Goal: Information Seeking & Learning: Learn about a topic

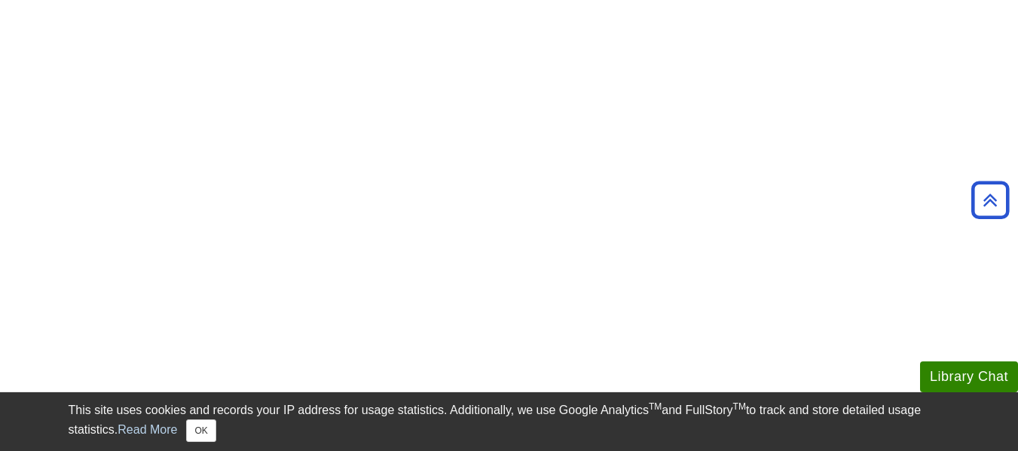
scroll to position [667, 0]
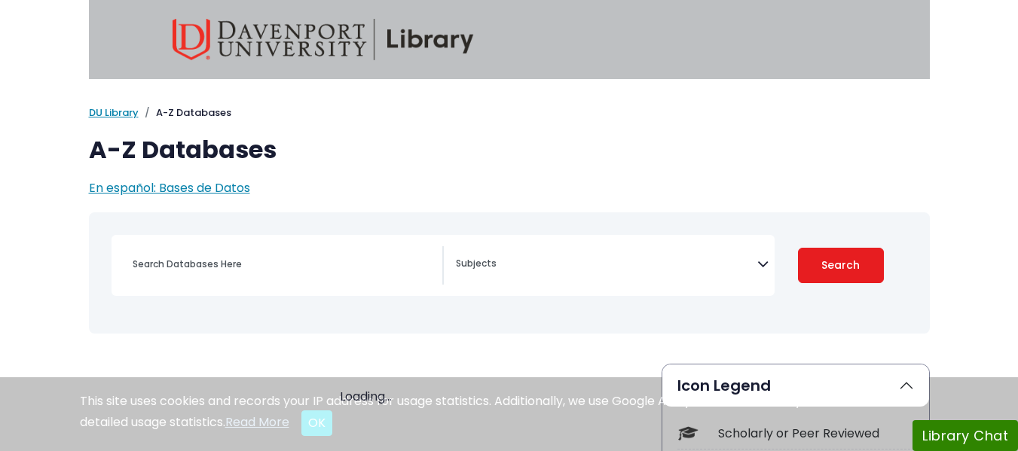
select select "Database Subject Filter"
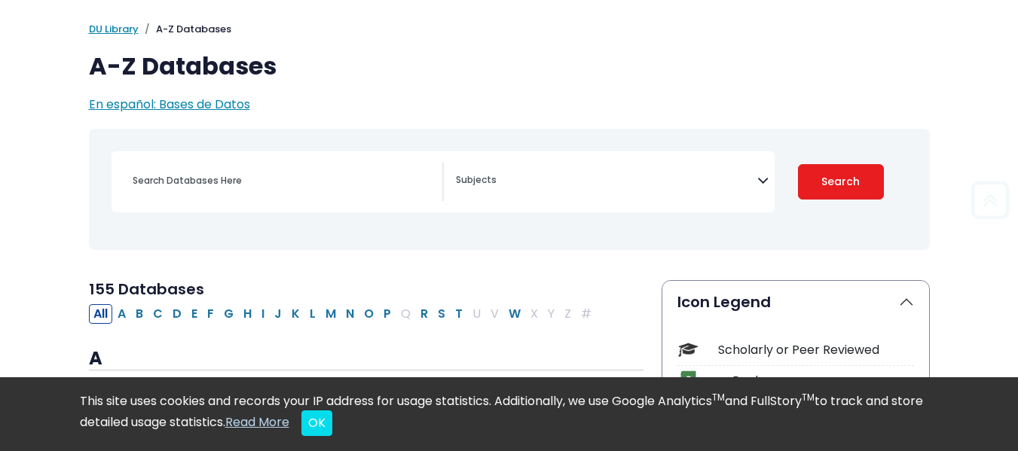
scroll to position [70, 0]
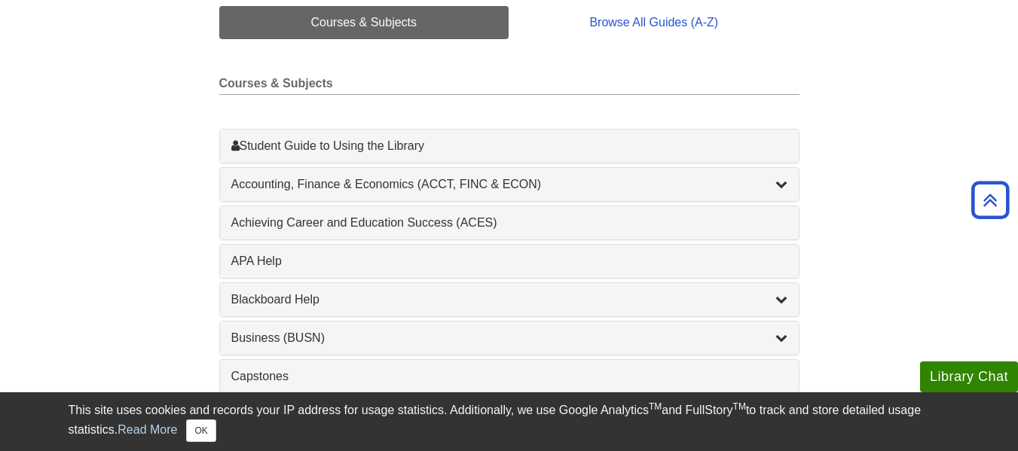
scroll to position [385, 0]
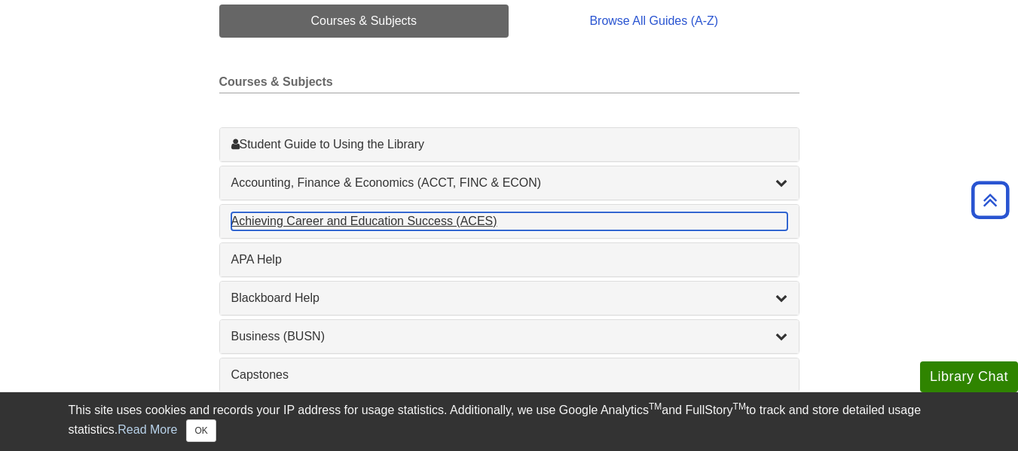
click at [577, 220] on div "Achieving Career and Education Success (ACES) , 1 guides" at bounding box center [509, 221] width 556 height 18
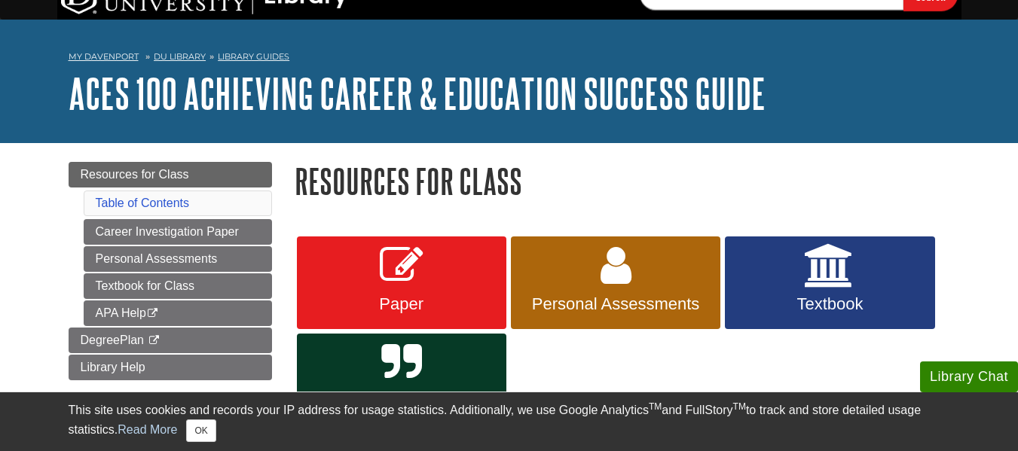
scroll to position [13, 0]
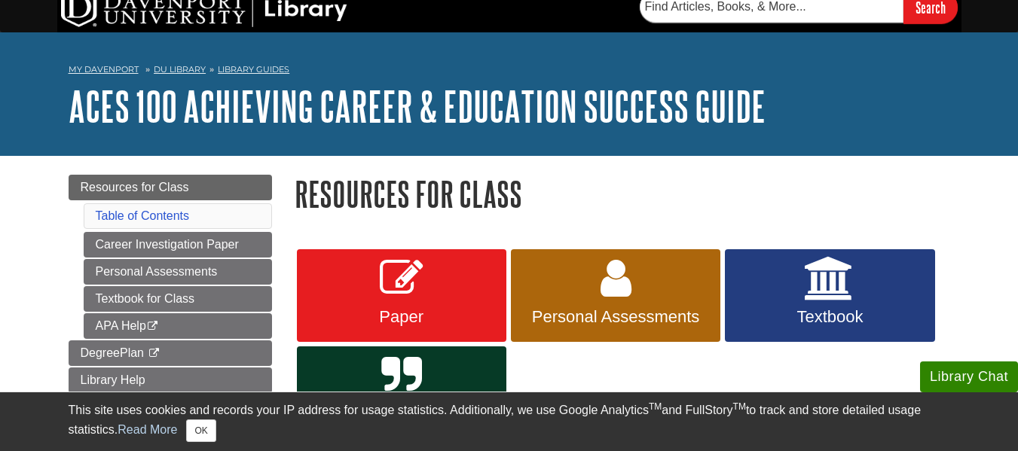
drag, startPoint x: 965, startPoint y: 0, endPoint x: 895, endPoint y: 174, distance: 187.6
click at [895, 175] on h1 "Resources for Class" at bounding box center [622, 194] width 655 height 38
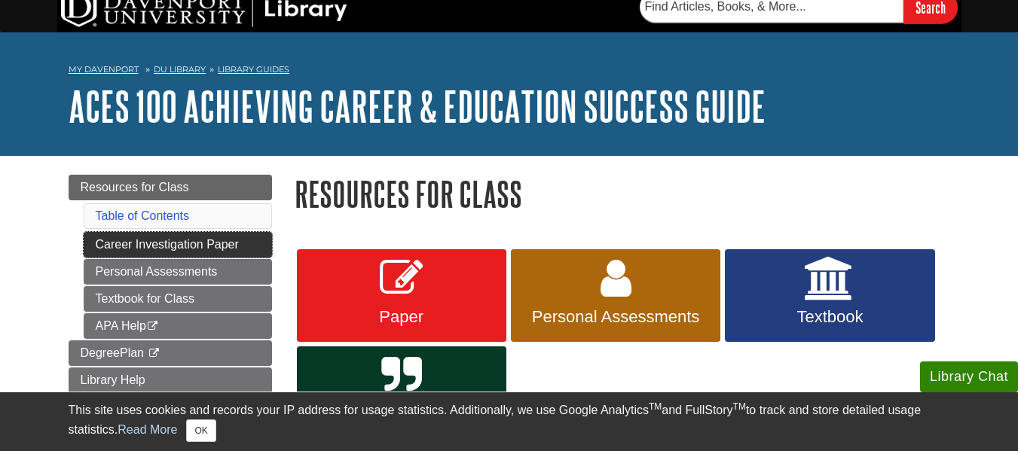
click at [180, 238] on link "Career Investigation Paper" at bounding box center [178, 245] width 188 height 26
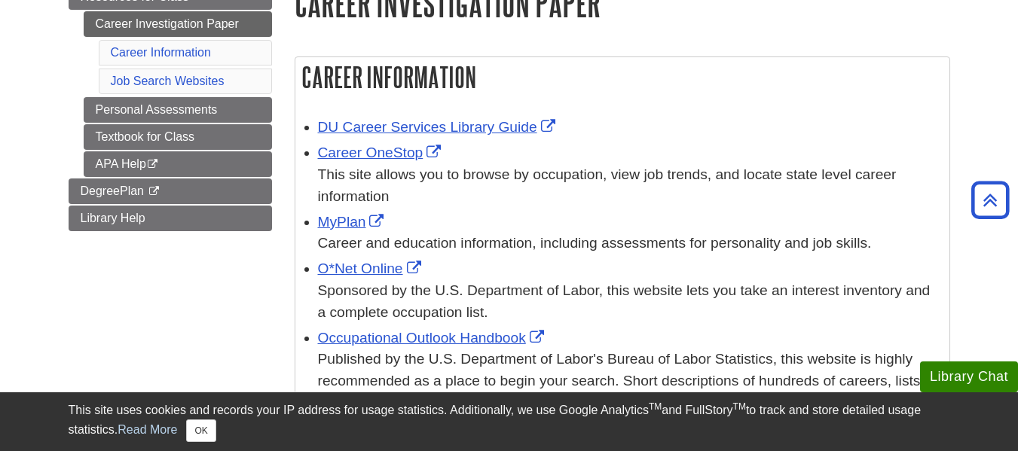
scroll to position [201, 0]
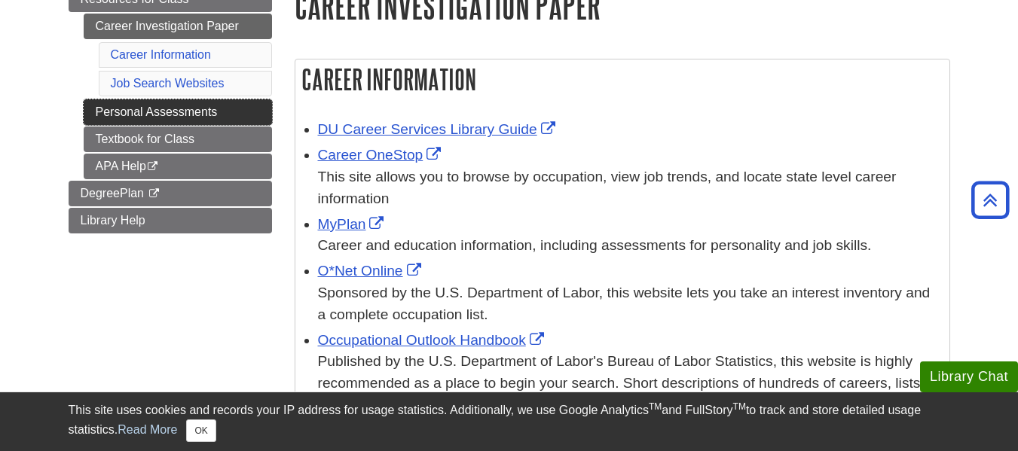
click at [223, 104] on link "Personal Assessments" at bounding box center [178, 112] width 188 height 26
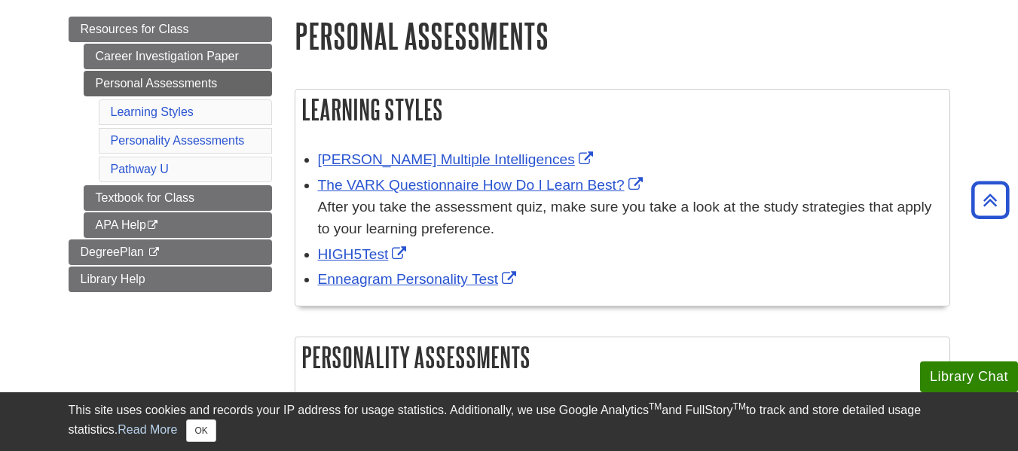
scroll to position [163, 0]
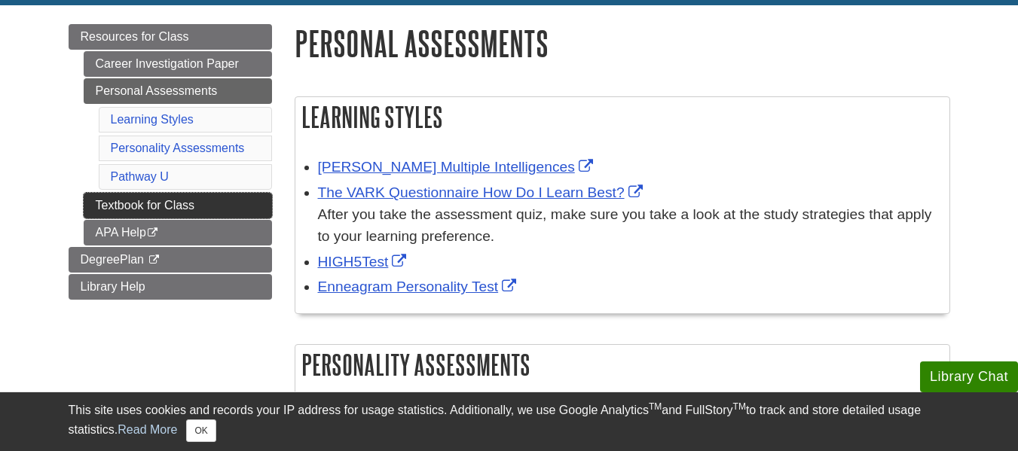
click at [206, 197] on link "Textbook for Class" at bounding box center [178, 206] width 188 height 26
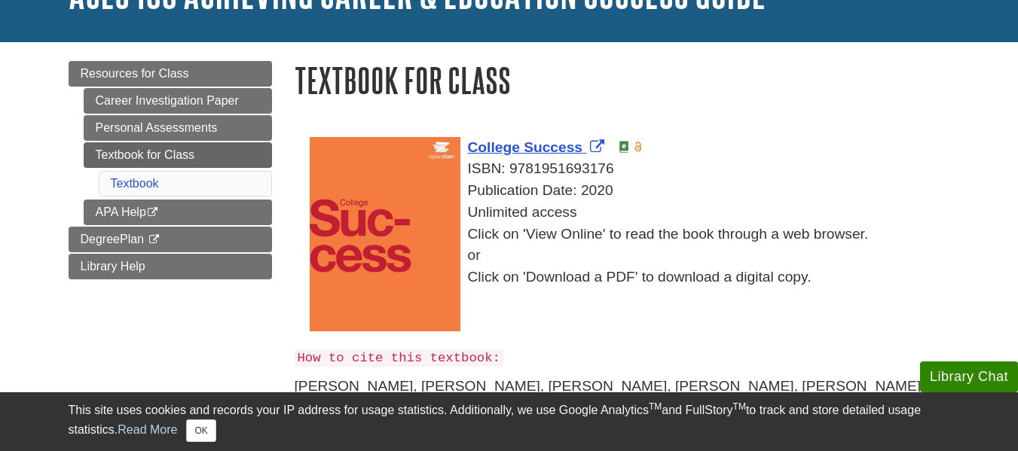
scroll to position [127, 0]
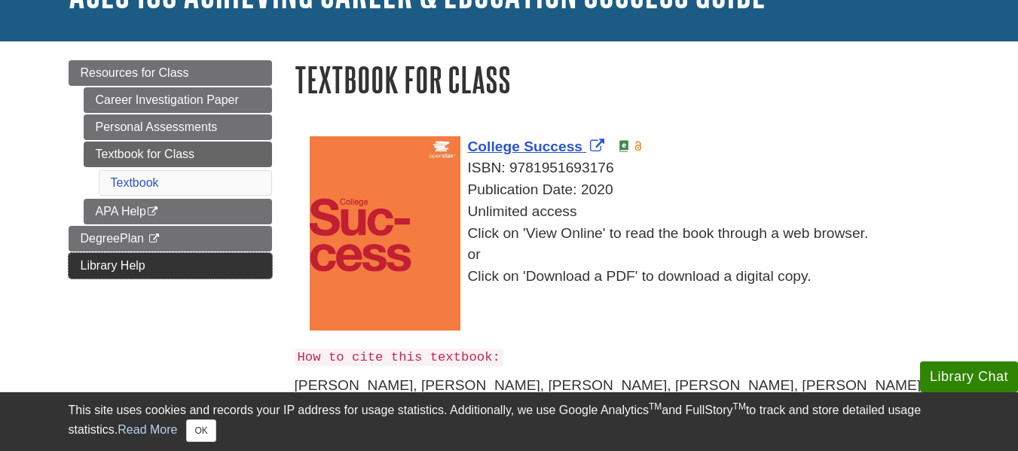
click at [160, 255] on link "Library Help" at bounding box center [170, 266] width 203 height 26
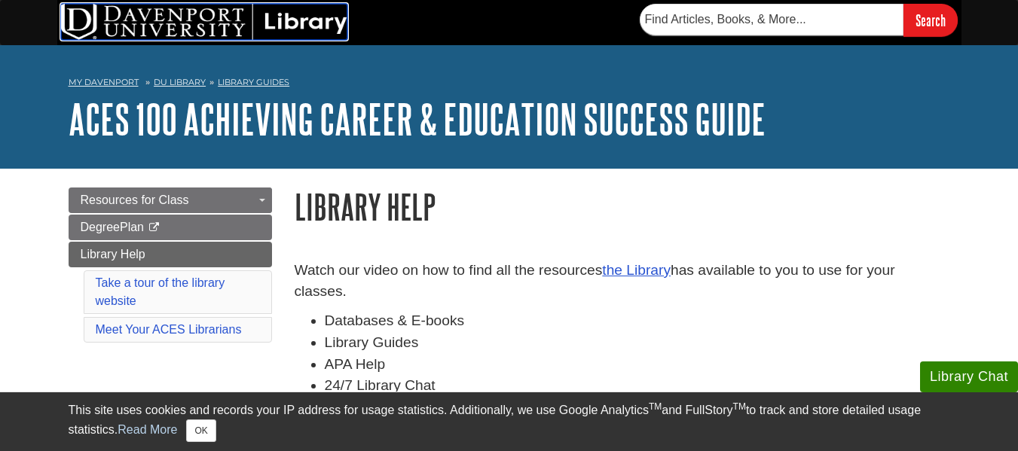
click at [190, 18] on img at bounding box center [204, 22] width 286 height 36
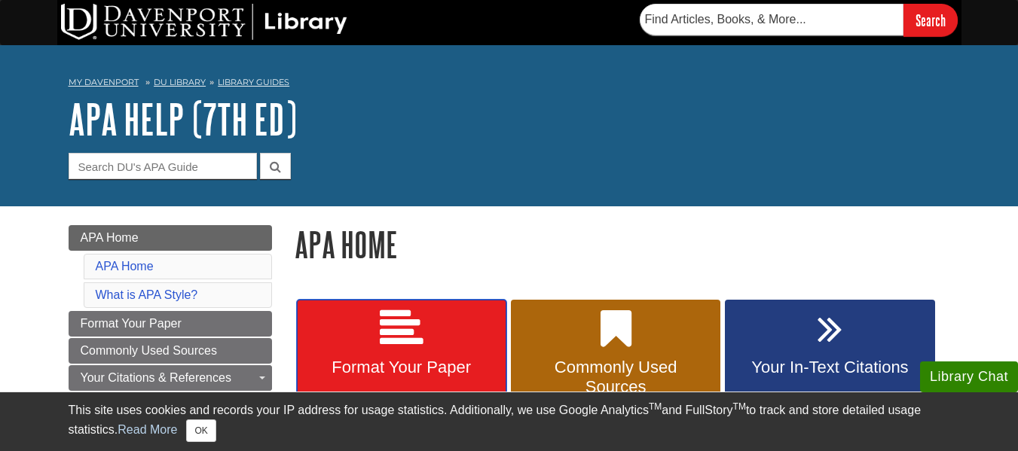
click at [432, 340] on link "Format Your Paper" at bounding box center [401, 356] width 209 height 113
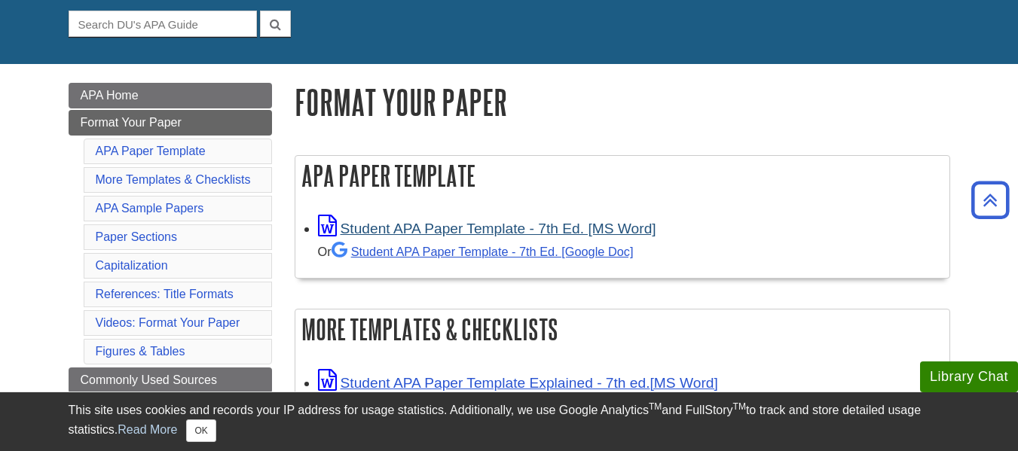
scroll to position [130, 0]
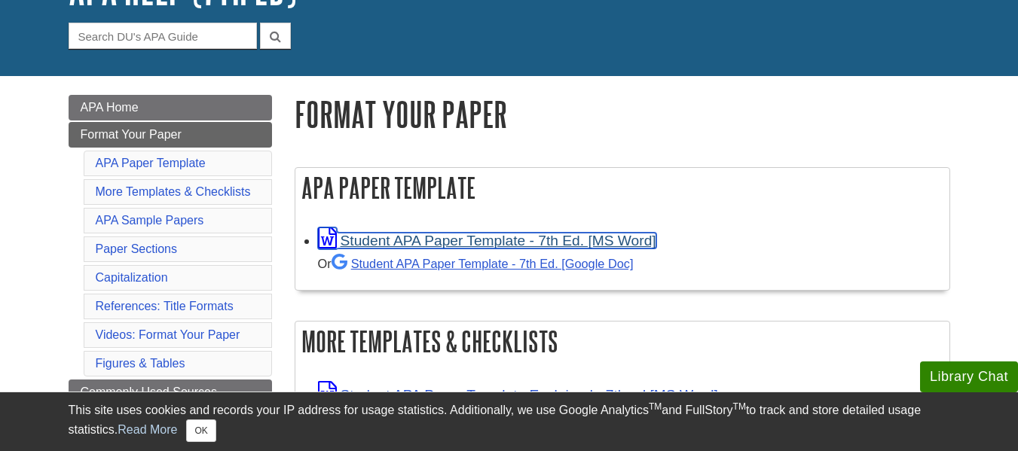
click at [447, 234] on link "Student APA Paper Template - 7th Ed. [MS Word]" at bounding box center [487, 241] width 338 height 16
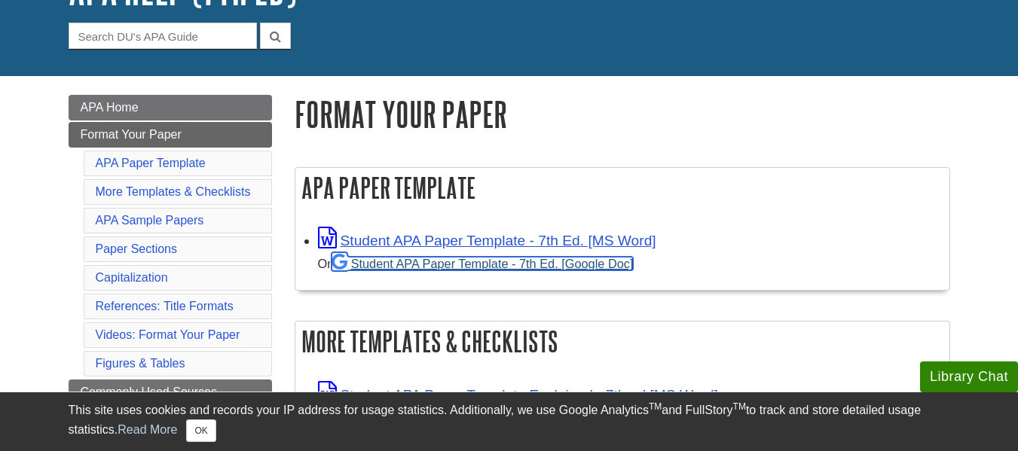
click at [490, 258] on link "Student APA Paper Template - 7th Ed. [Google Doc]" at bounding box center [482, 264] width 302 height 14
click at [499, 261] on link "Student APA Paper Template - 7th Ed. [Google Doc]" at bounding box center [482, 264] width 302 height 14
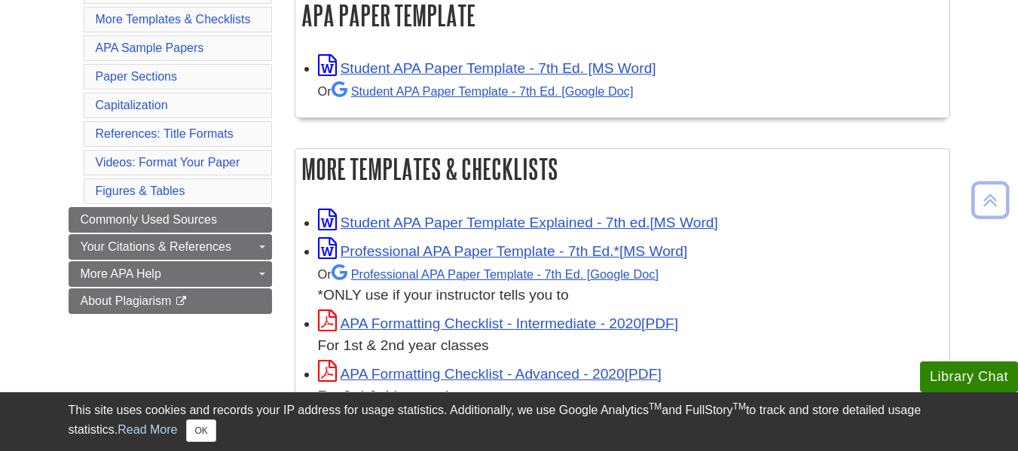
scroll to position [305, 0]
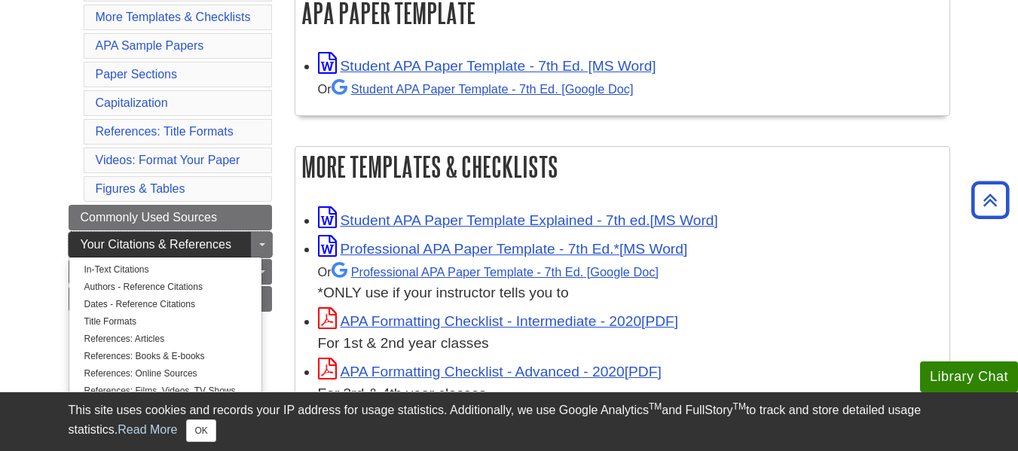
click at [197, 239] on span "Your Citations & References" at bounding box center [156, 244] width 151 height 13
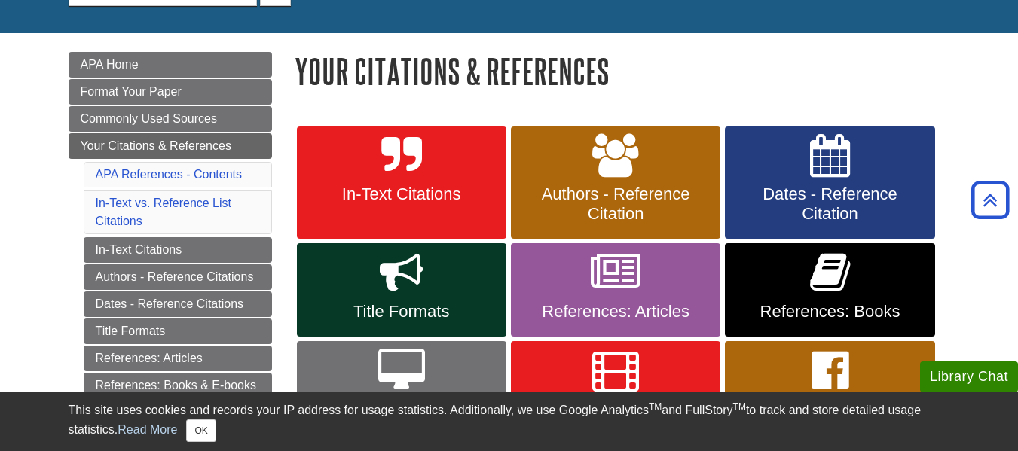
scroll to position [173, 0]
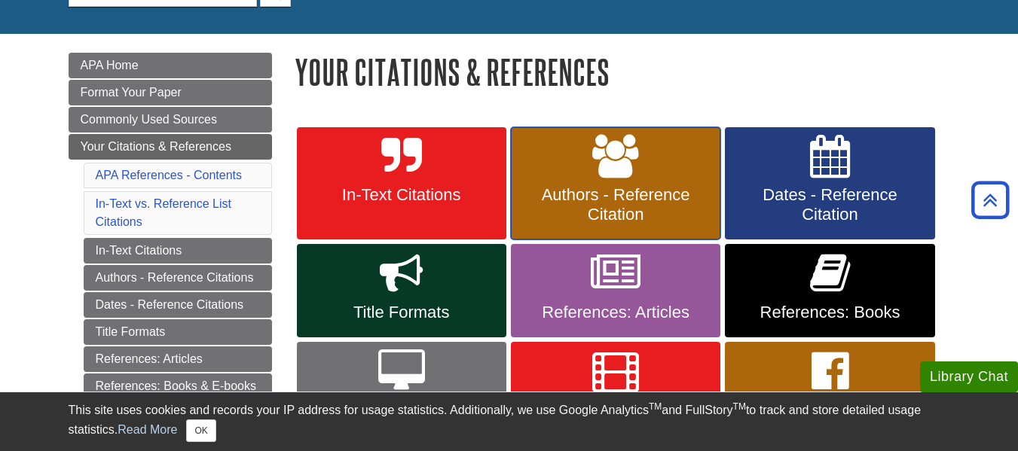
click at [588, 173] on link "Authors - Reference Citation" at bounding box center [615, 183] width 209 height 113
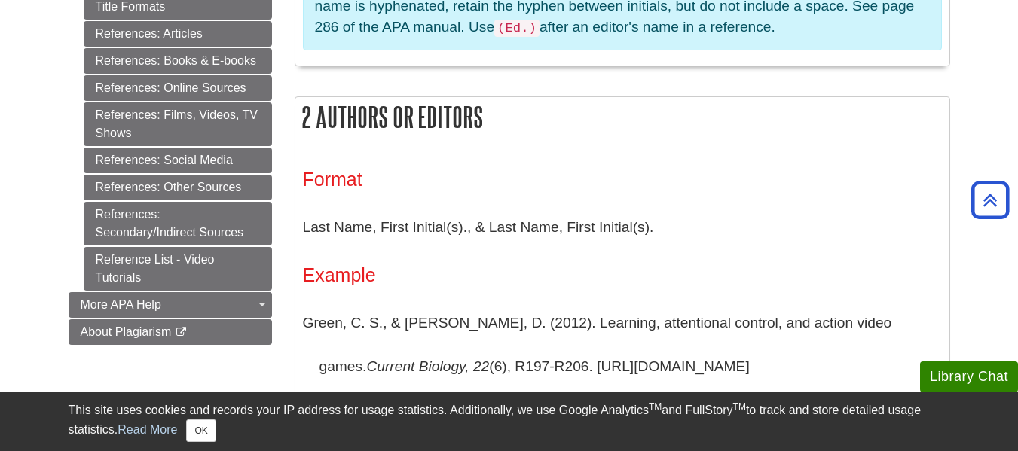
scroll to position [817, 0]
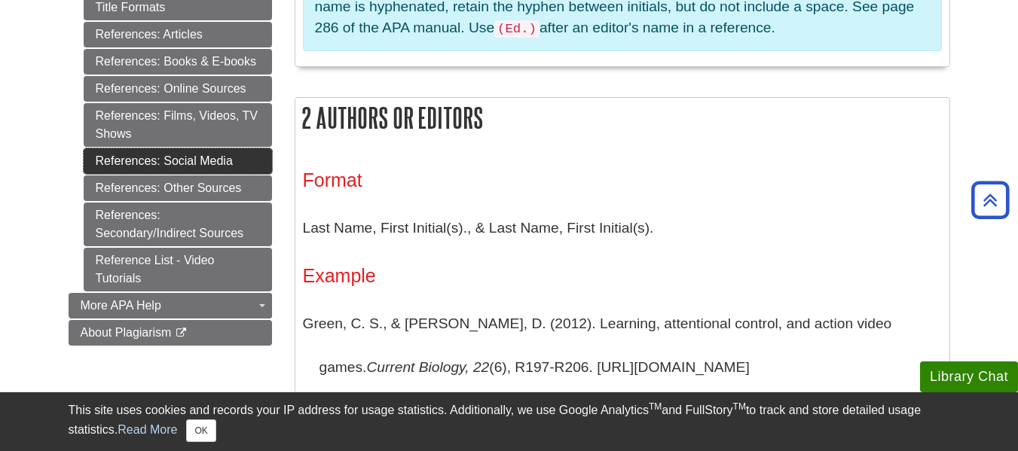
click at [231, 165] on link "References: Social Media" at bounding box center [178, 161] width 188 height 26
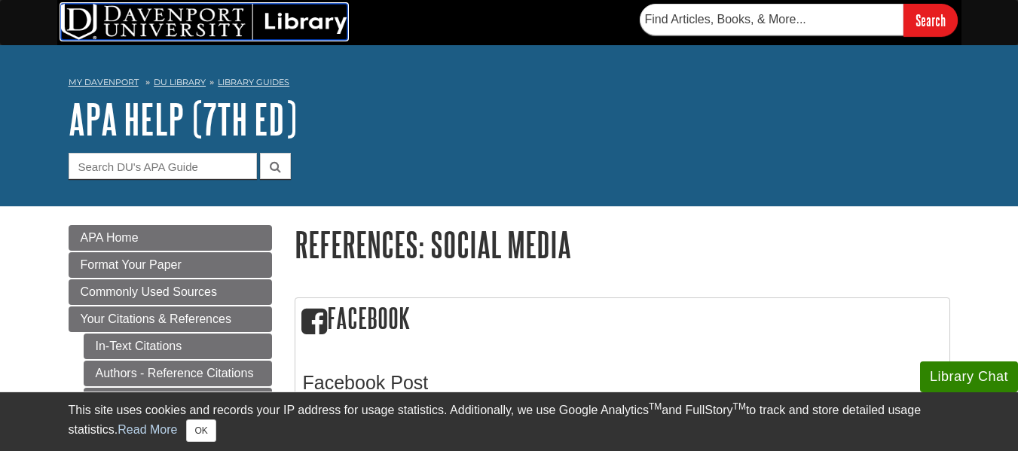
click at [205, 16] on img at bounding box center [204, 22] width 286 height 36
